Goal: Task Accomplishment & Management: Complete application form

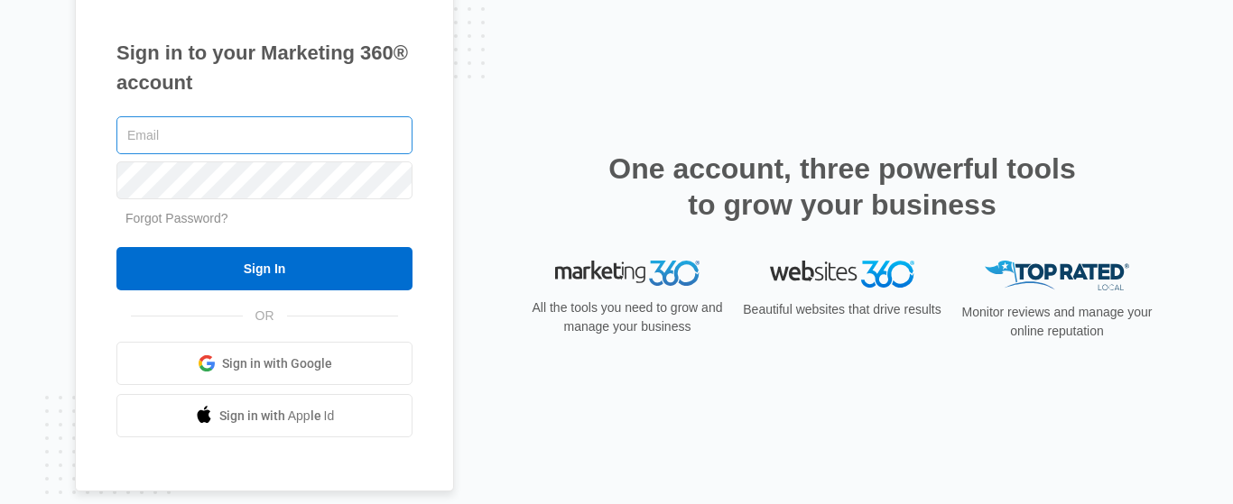
click at [183, 134] on input "text" at bounding box center [264, 135] width 296 height 38
type input "[EMAIL_ADDRESS][DOMAIN_NAME]"
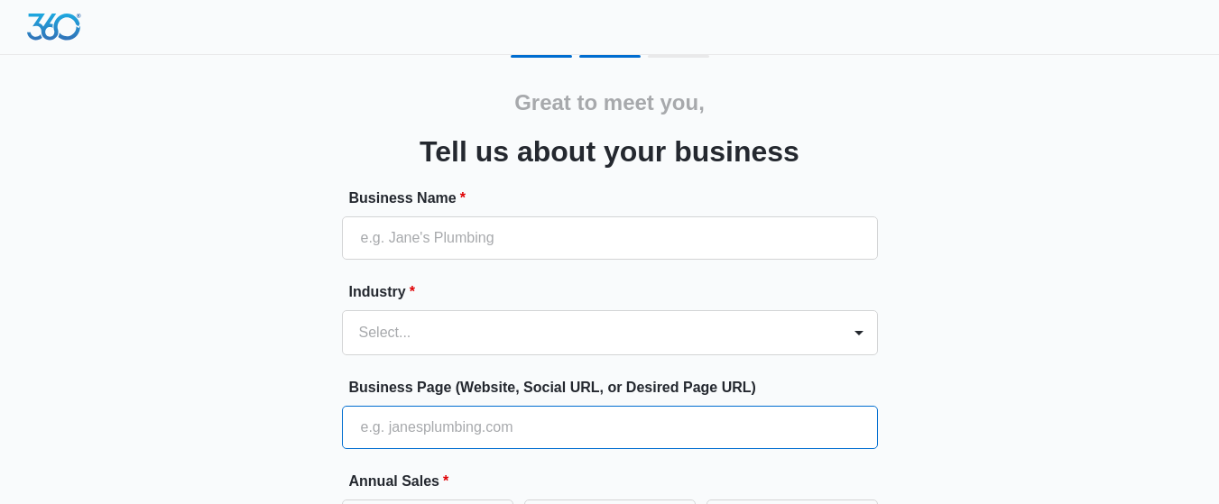
drag, startPoint x: 0, startPoint y: 0, endPoint x: 836, endPoint y: 426, distance: 938.7
click at [836, 426] on input "Business Page (Website, Social URL, or Desired Page URL)" at bounding box center [610, 427] width 536 height 43
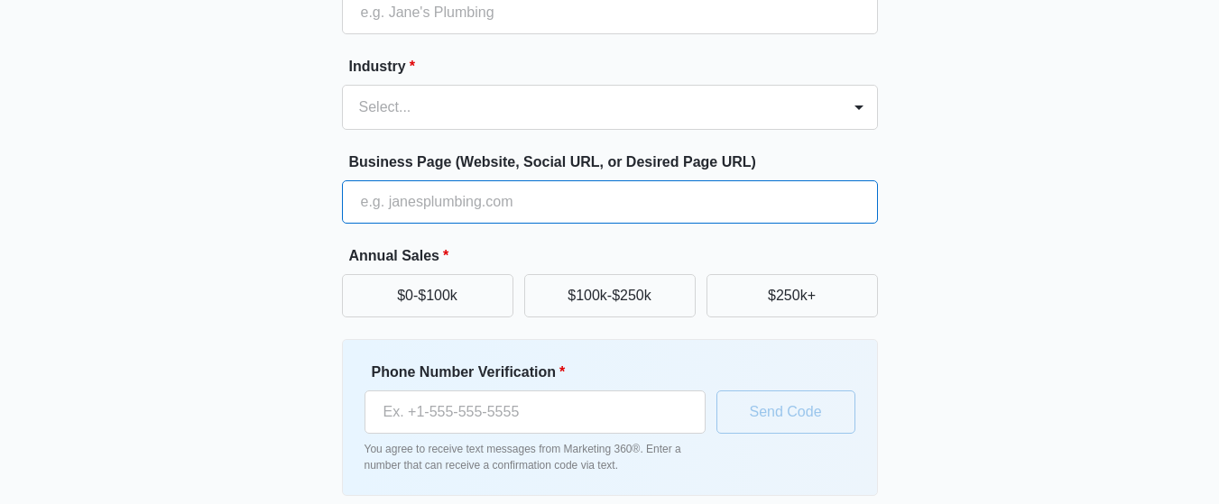
scroll to position [232, 0]
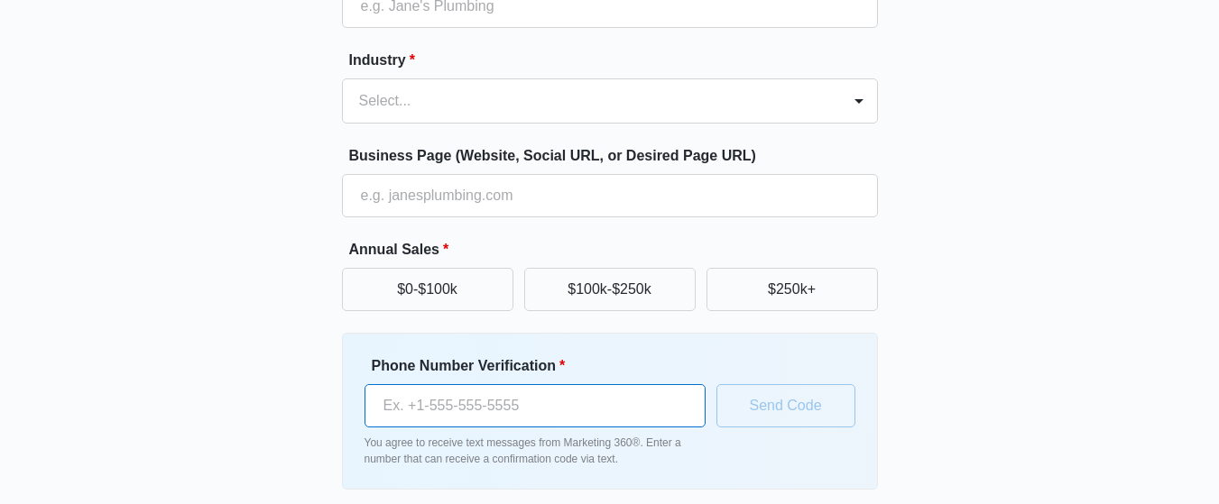
click at [417, 411] on input "Phone Number Verification *" at bounding box center [535, 405] width 341 height 43
type input "[PHONE_NUMBER]"
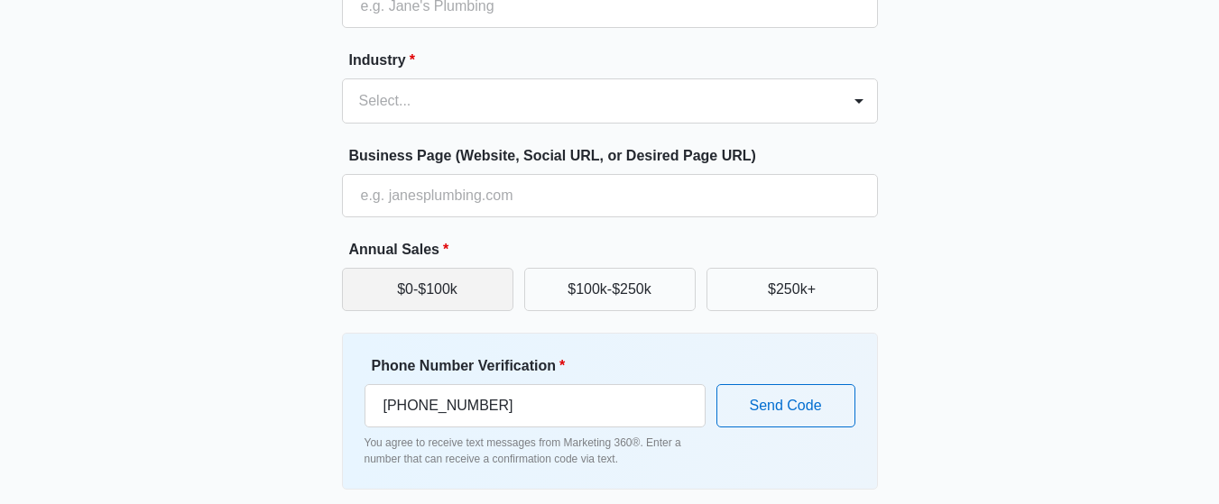
click at [396, 296] on button "$0-$100k" at bounding box center [427, 289] width 171 height 43
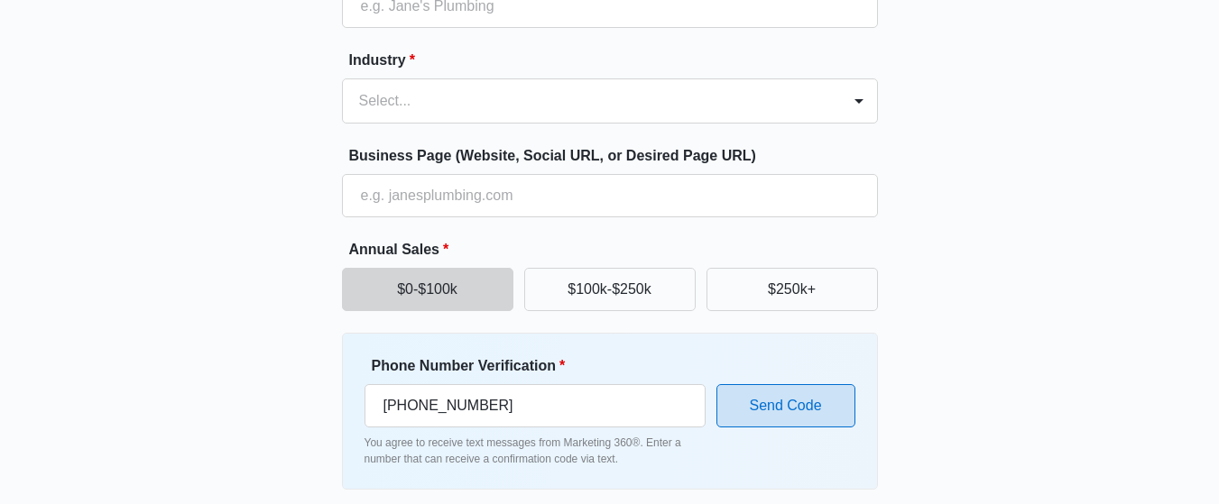
click at [807, 416] on button "Send Code" at bounding box center [785, 405] width 139 height 43
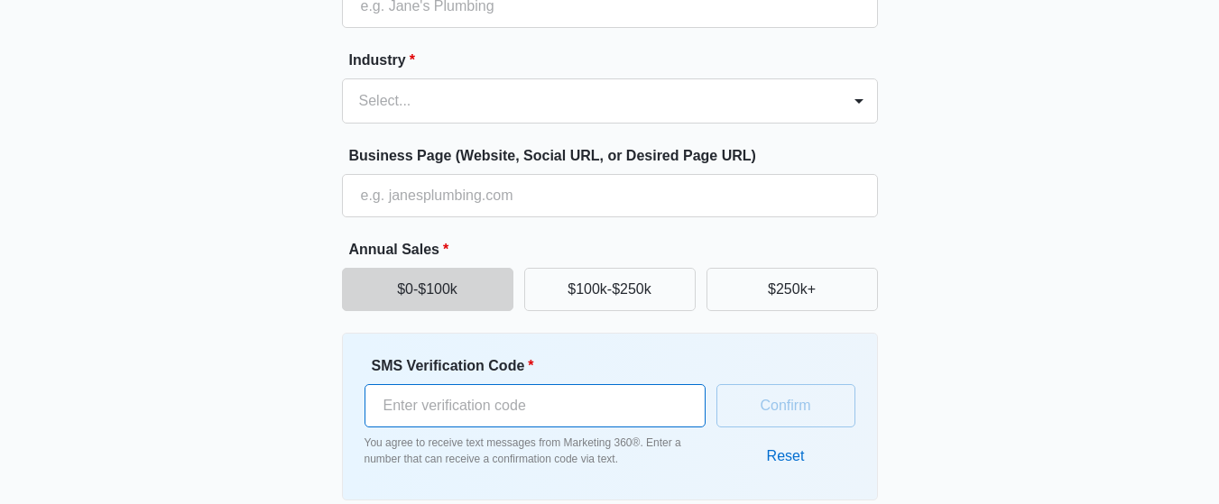
click at [420, 403] on input "SMS Verification Code *" at bounding box center [535, 405] width 341 height 43
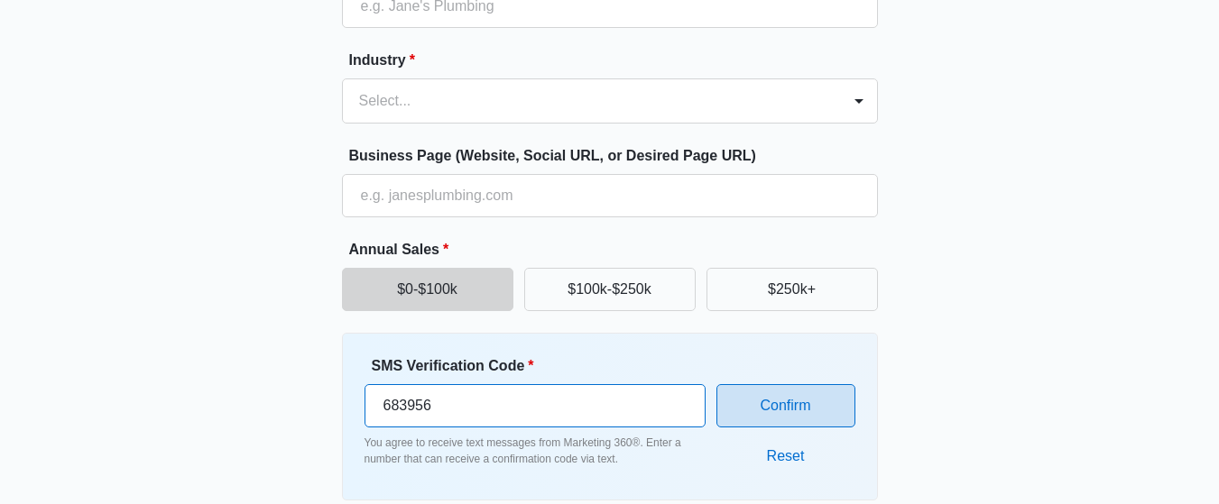
type input "683956"
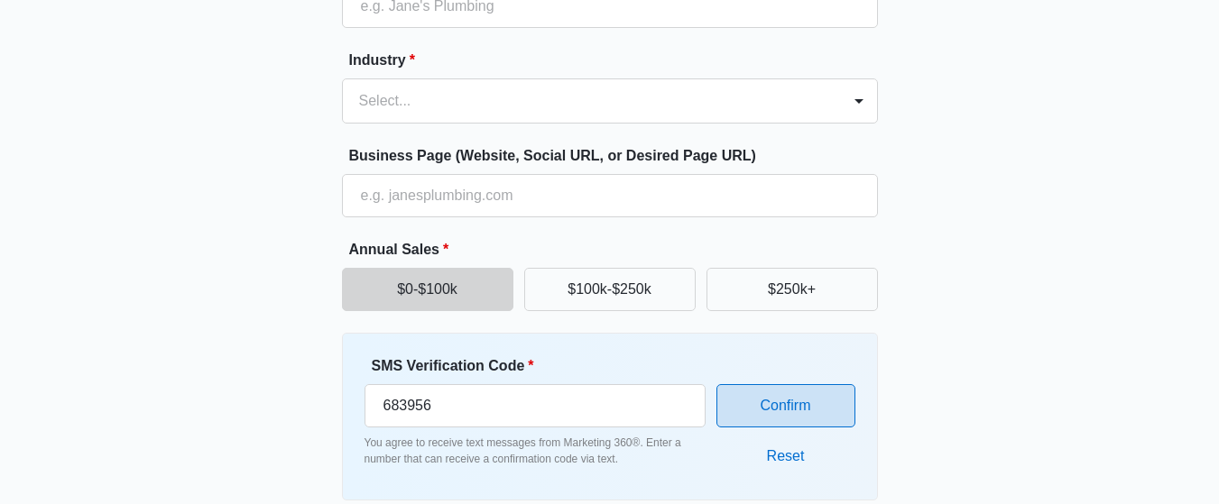
click at [760, 413] on button "Confirm" at bounding box center [785, 405] width 139 height 43
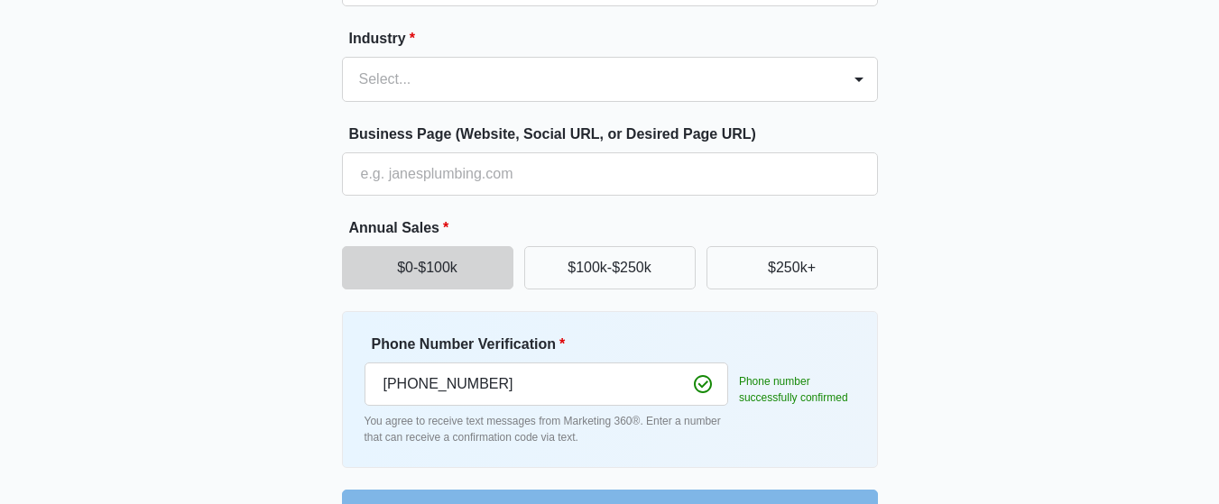
scroll to position [304, 0]
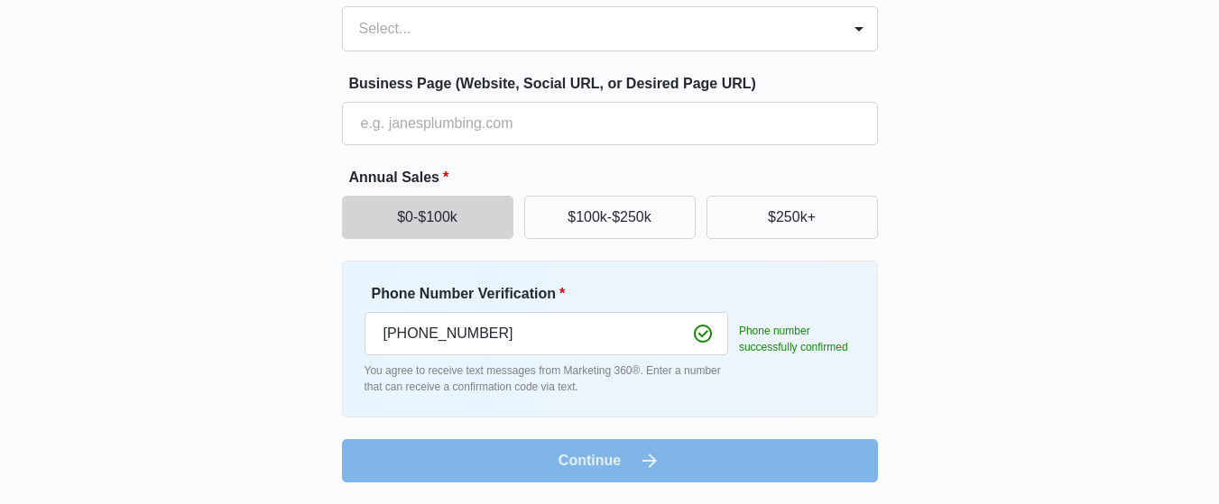
click at [598, 462] on form "Business Name * Industry * Select... Business Page (Website, Social URL, or Des…" at bounding box center [610, 183] width 536 height 599
click at [599, 462] on form "Business Name * Industry * Select... Business Page (Website, Social URL, or Des…" at bounding box center [610, 183] width 536 height 599
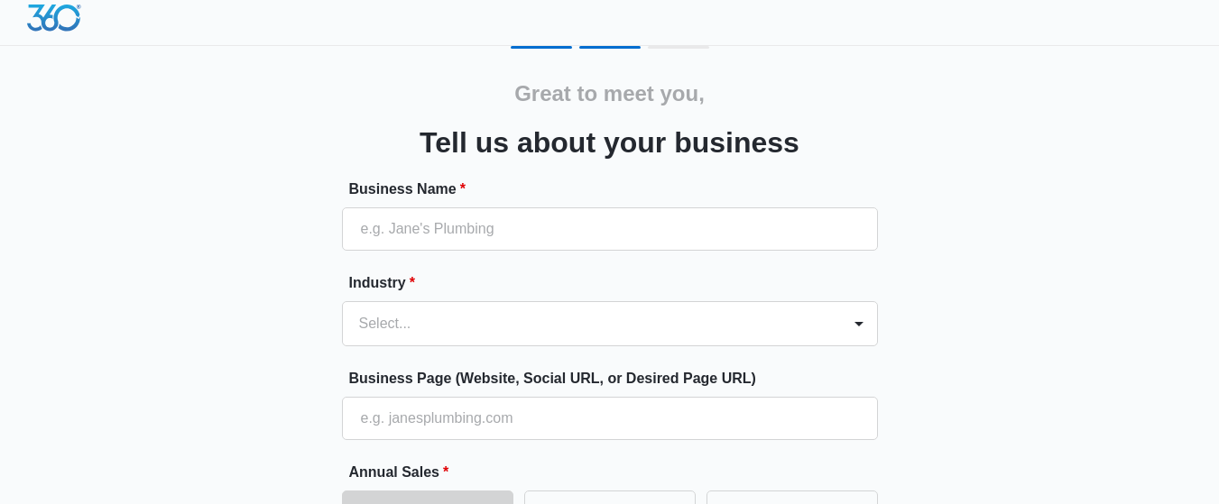
scroll to position [0, 0]
